Goal: Navigation & Orientation: Understand site structure

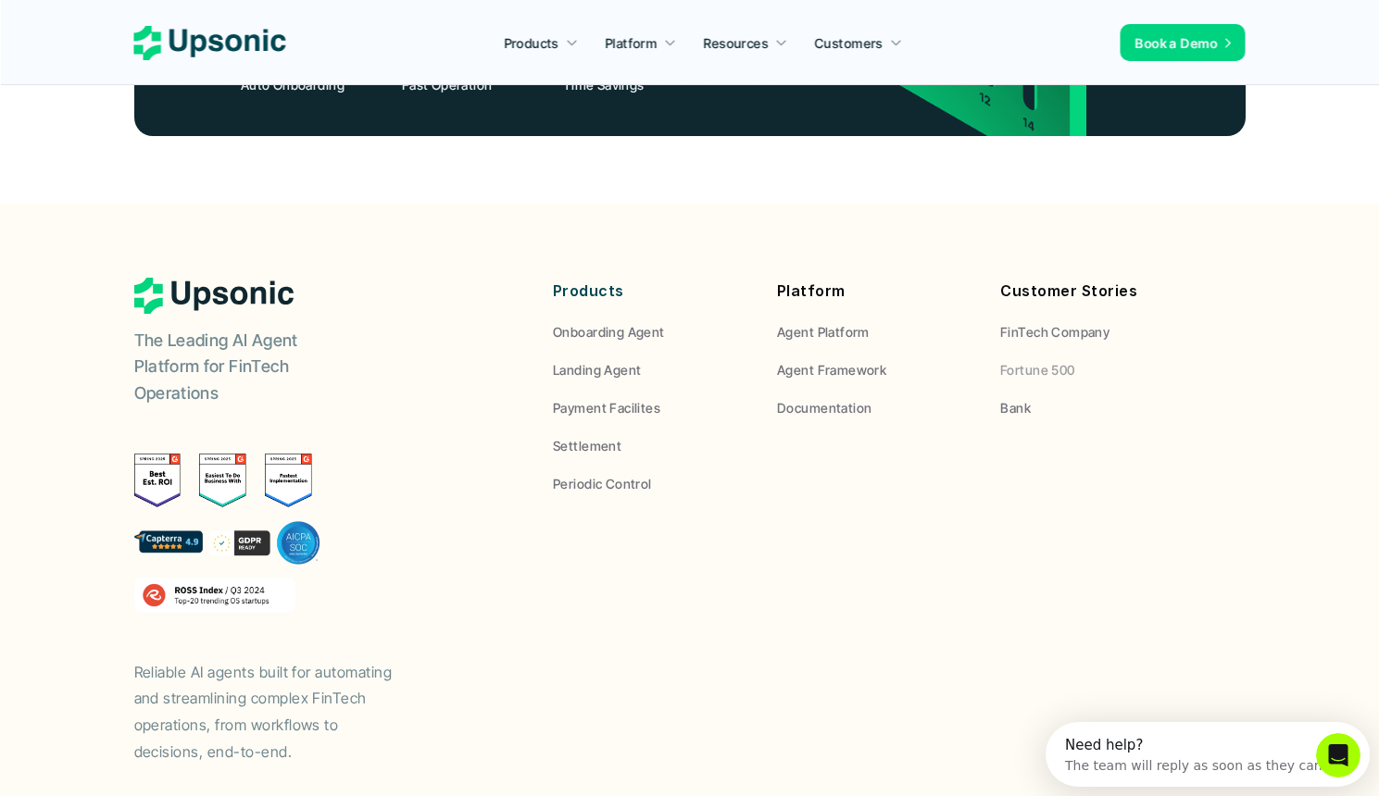
click at [1050, 322] on p "FinTech Company" at bounding box center [1054, 331] width 109 height 19
click at [1045, 360] on p "Fortune 500" at bounding box center [1037, 369] width 75 height 19
click at [1019, 311] on div "Products Onboarding Agent Landing Agent Payment Facilites Settlement Periodic C…" at bounding box center [875, 386] width 644 height 217
click at [1019, 398] on p "Bank" at bounding box center [1015, 407] width 31 height 19
click at [795, 322] on p "Agent Platform" at bounding box center [823, 331] width 93 height 19
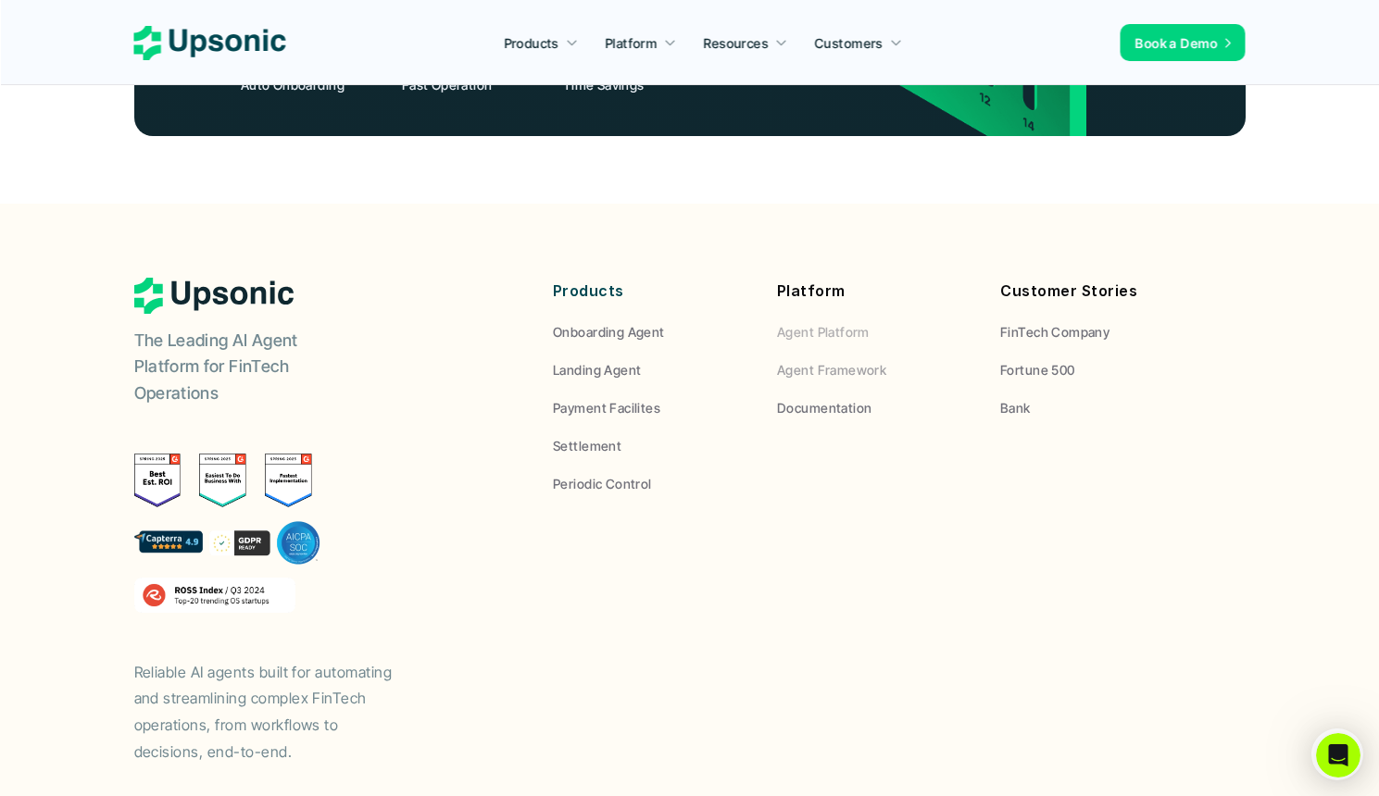
click at [815, 360] on p "Agent Framework" at bounding box center [831, 369] width 109 height 19
click at [816, 360] on p "Agent Framework" at bounding box center [831, 369] width 109 height 19
click at [796, 322] on p "Agent Platform" at bounding box center [823, 331] width 93 height 19
